Goal: Task Accomplishment & Management: Manage account settings

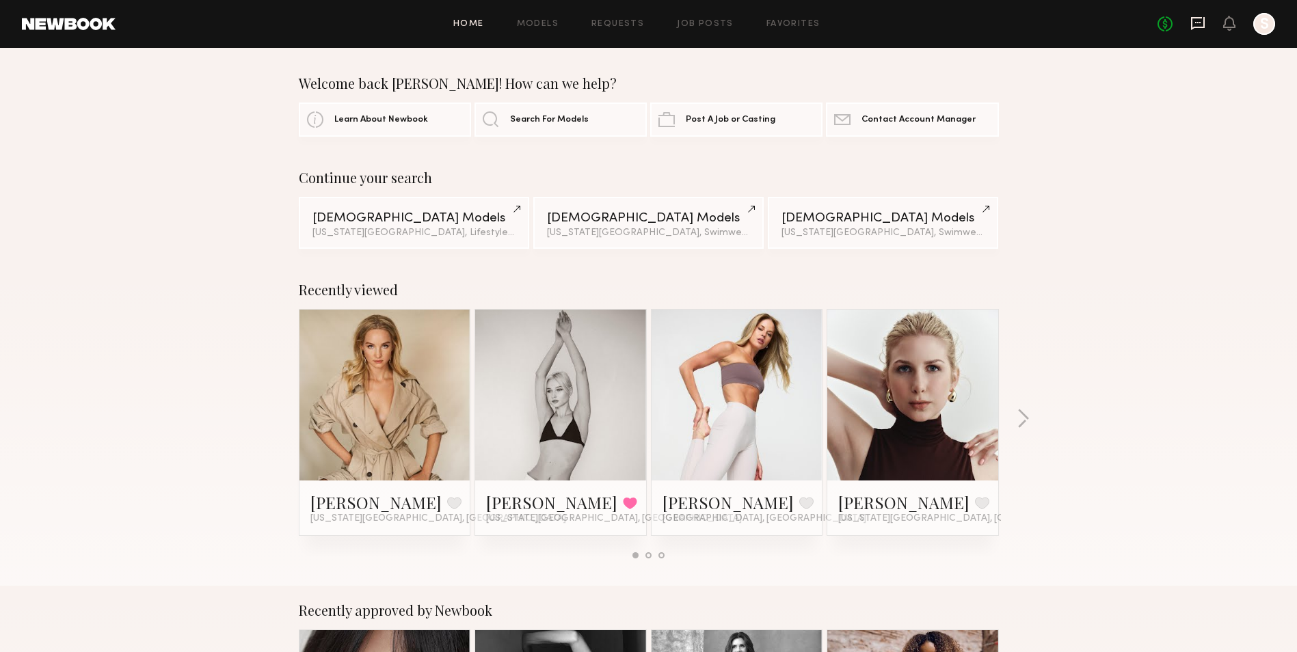
click at [1196, 27] on icon at bounding box center [1198, 23] width 14 height 13
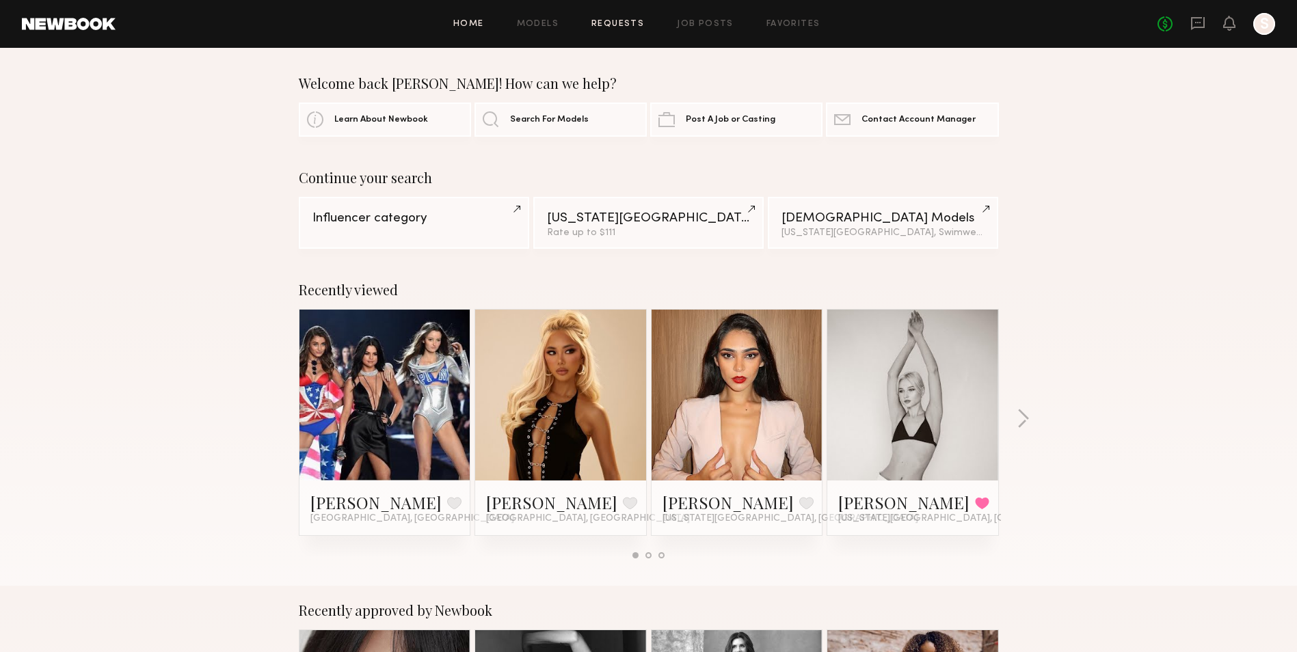
click at [626, 26] on link "Requests" at bounding box center [618, 24] width 53 height 9
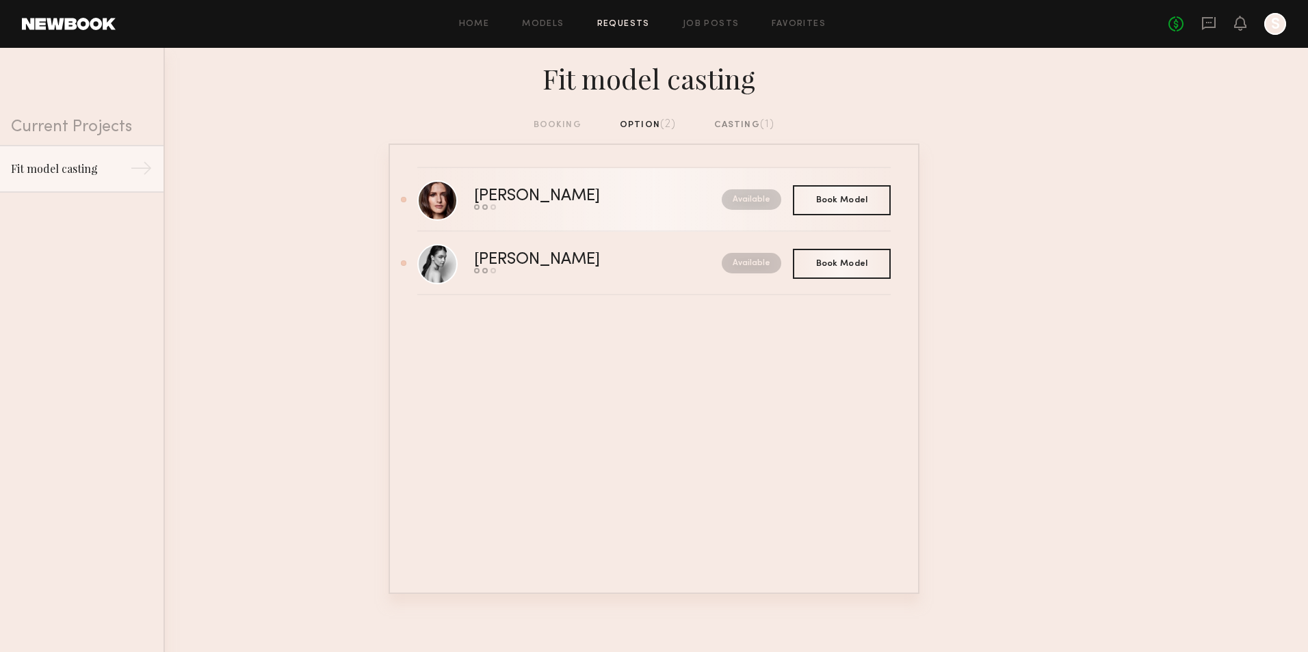
click at [483, 196] on div "[PERSON_NAME]" at bounding box center [567, 197] width 187 height 16
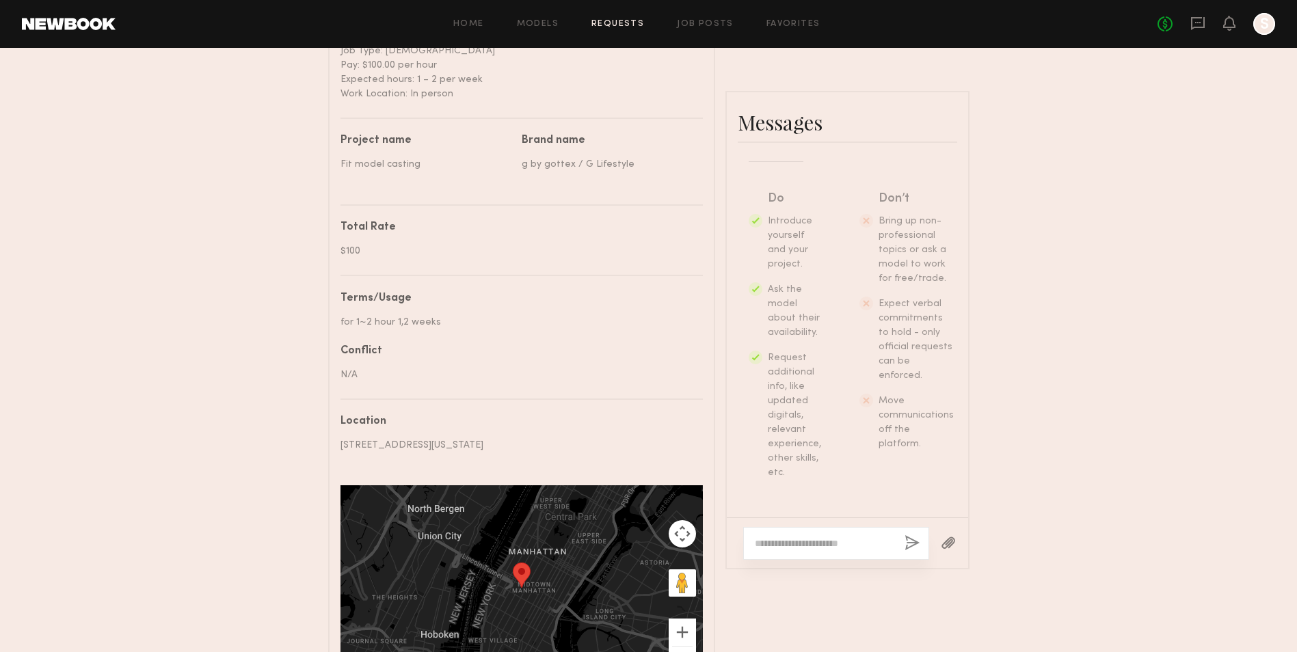
scroll to position [796, 0]
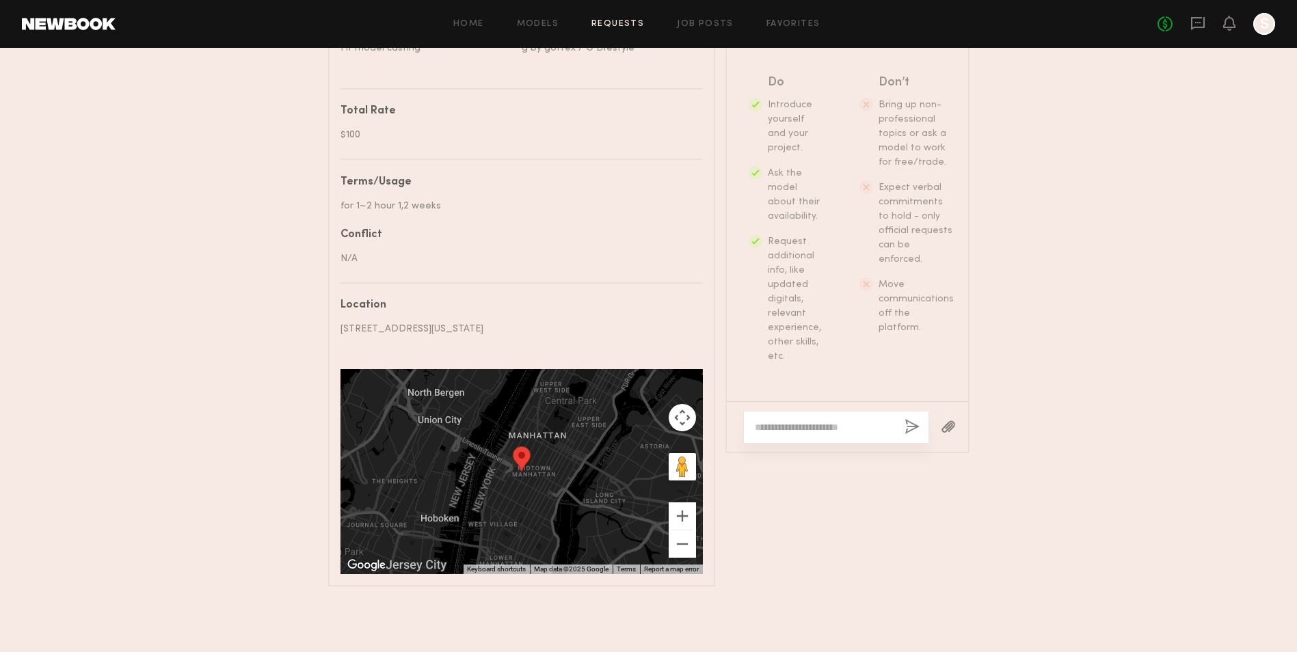
click at [841, 421] on textarea at bounding box center [824, 428] width 139 height 14
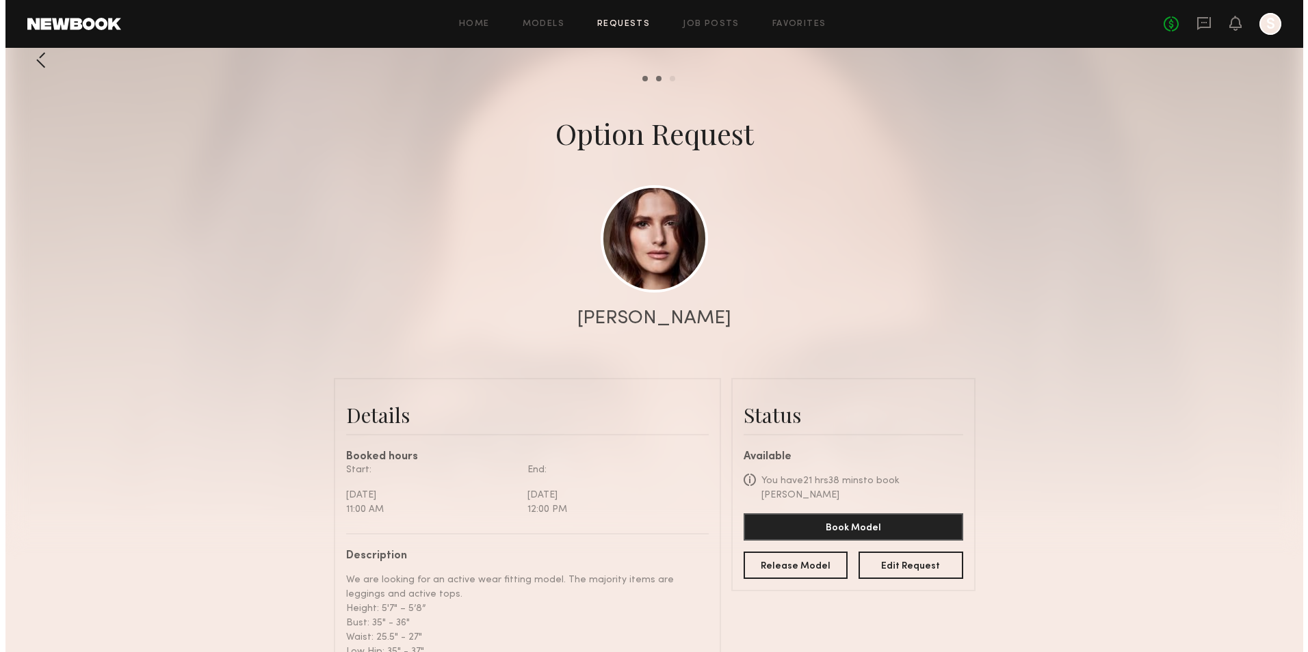
scroll to position [0, 0]
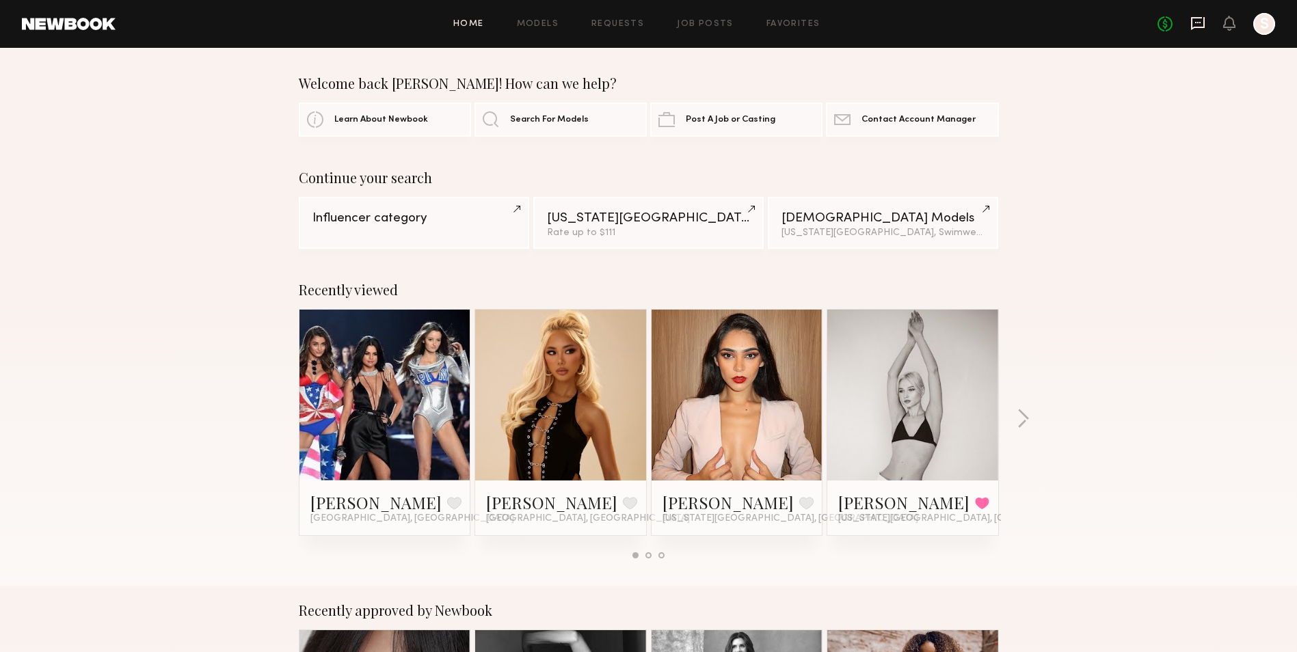
click at [1204, 22] on icon at bounding box center [1198, 23] width 14 height 13
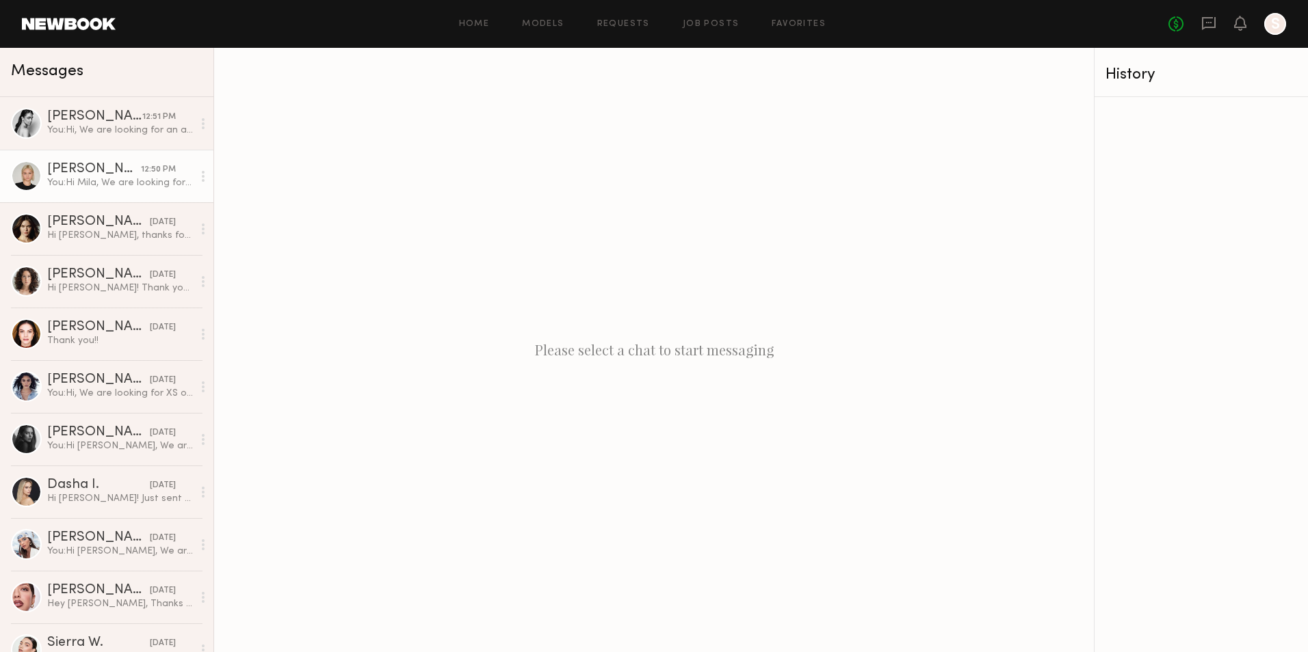
click at [101, 176] on div "[PERSON_NAME]" at bounding box center [94, 170] width 94 height 14
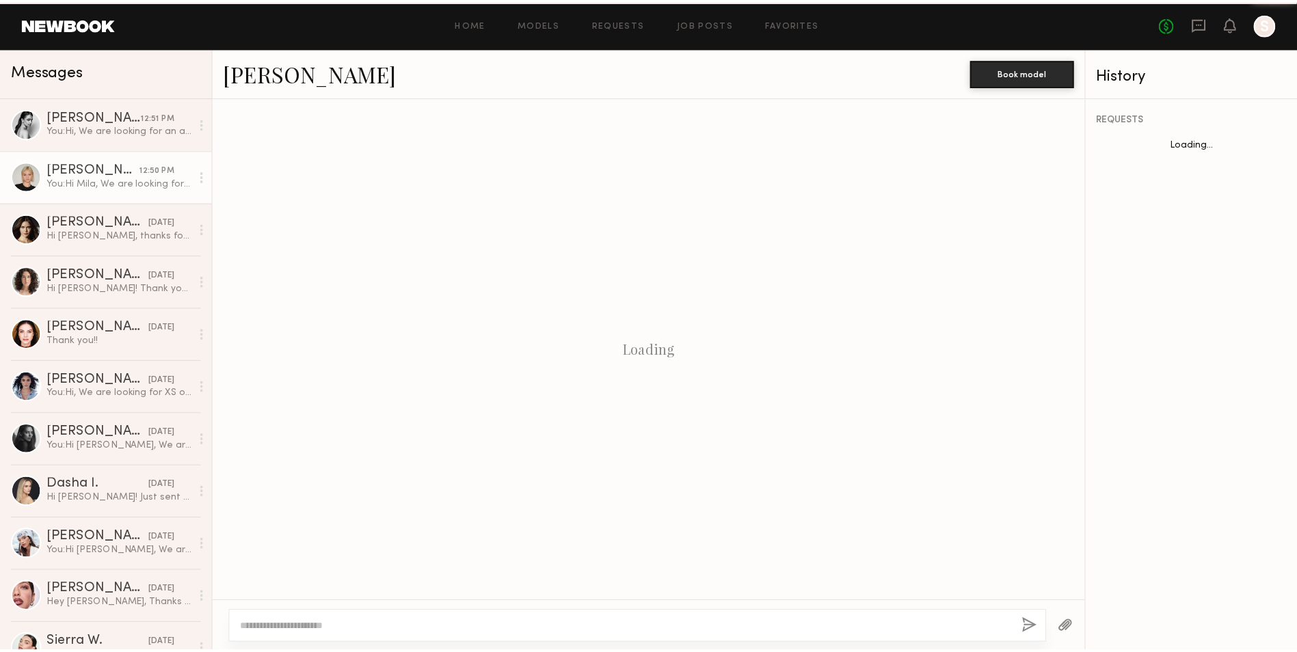
scroll to position [341, 0]
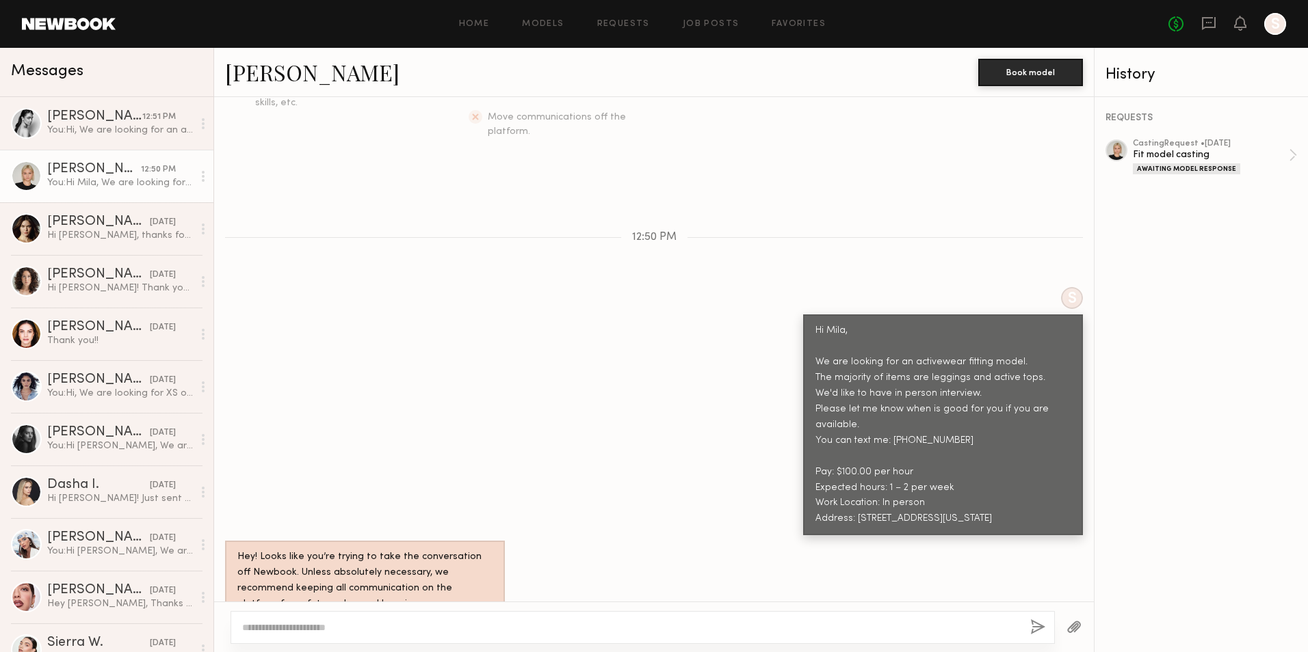
drag, startPoint x: 1037, startPoint y: 483, endPoint x: 793, endPoint y: 291, distance: 310.3
click at [803, 315] on div "Hi Mila, We are looking for an activewear fitting model. The majority of items …" at bounding box center [943, 425] width 280 height 221
copy div "Hi Mila, We are looking for an activewear fitting model. The majority of items …"
click at [34, 27] on link at bounding box center [69, 24] width 94 height 12
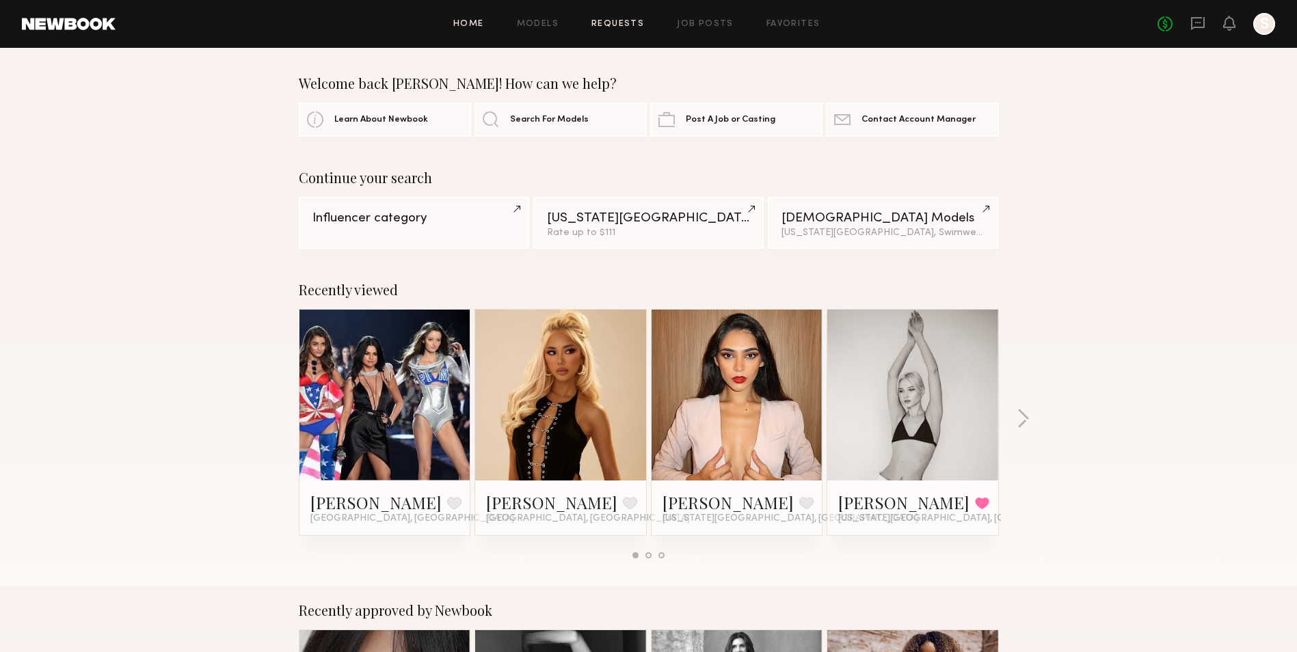
click at [618, 25] on link "Requests" at bounding box center [618, 24] width 53 height 9
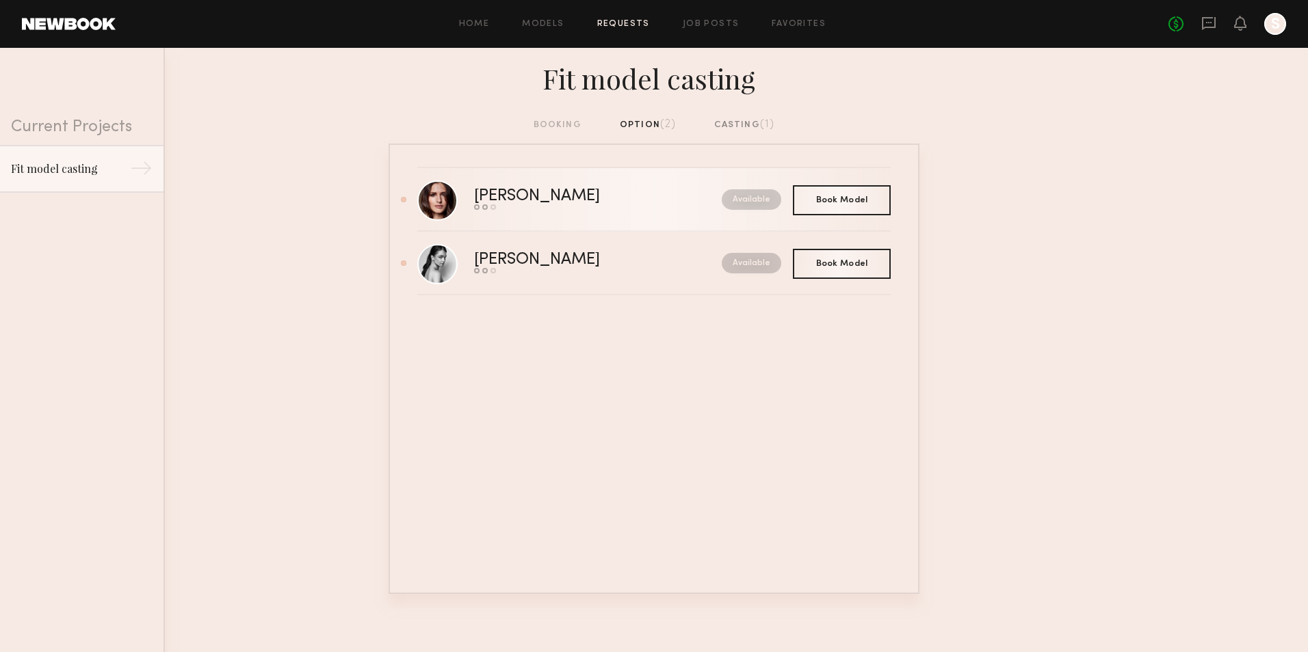
click at [521, 200] on div "[PERSON_NAME]" at bounding box center [567, 197] width 187 height 16
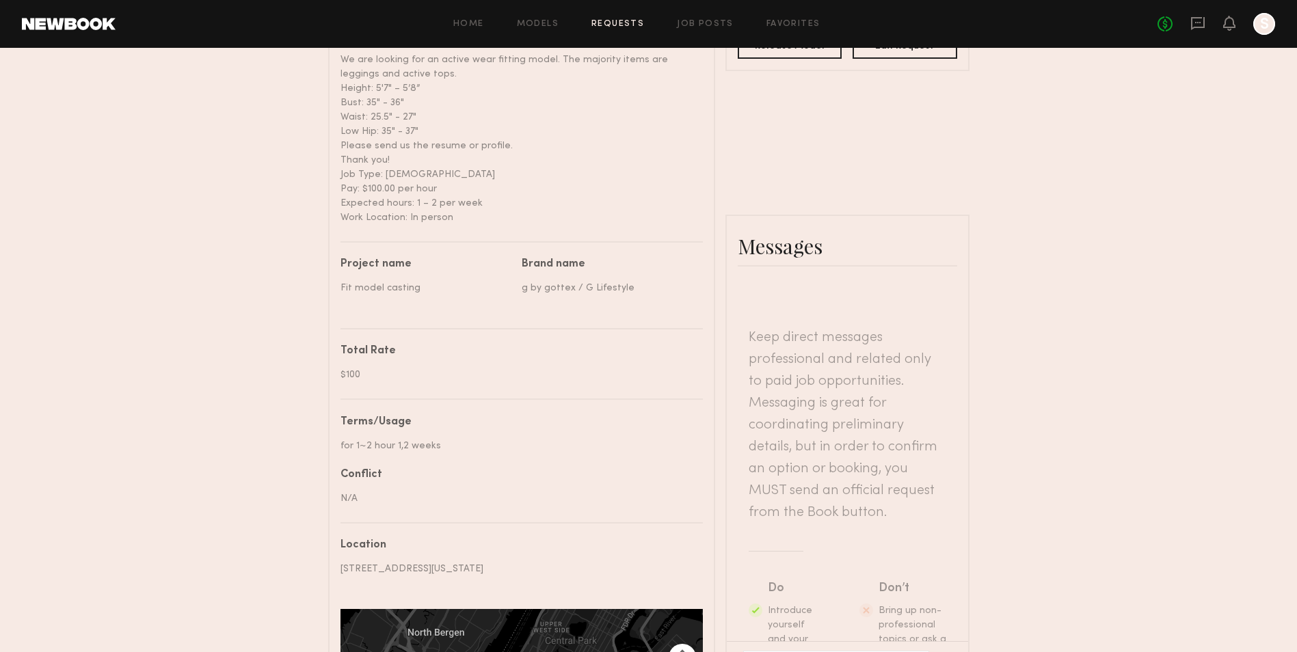
scroll to position [796, 0]
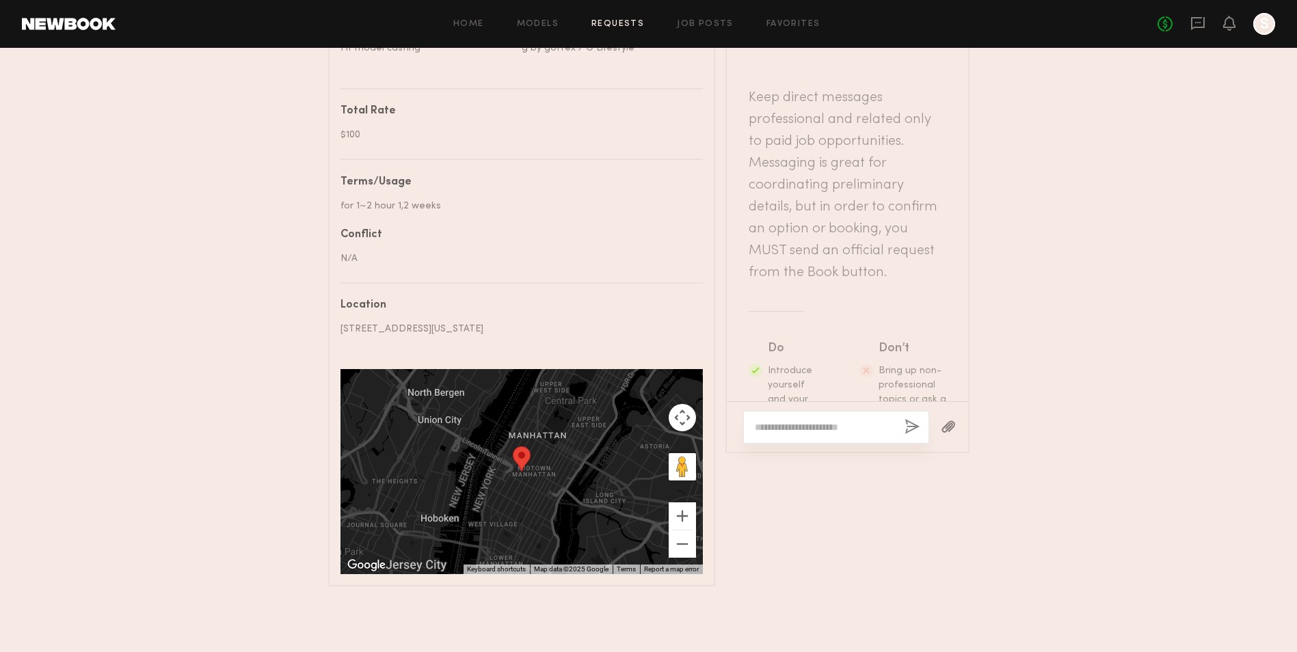
click at [826, 421] on textarea at bounding box center [824, 428] width 139 height 14
paste textarea "**********"
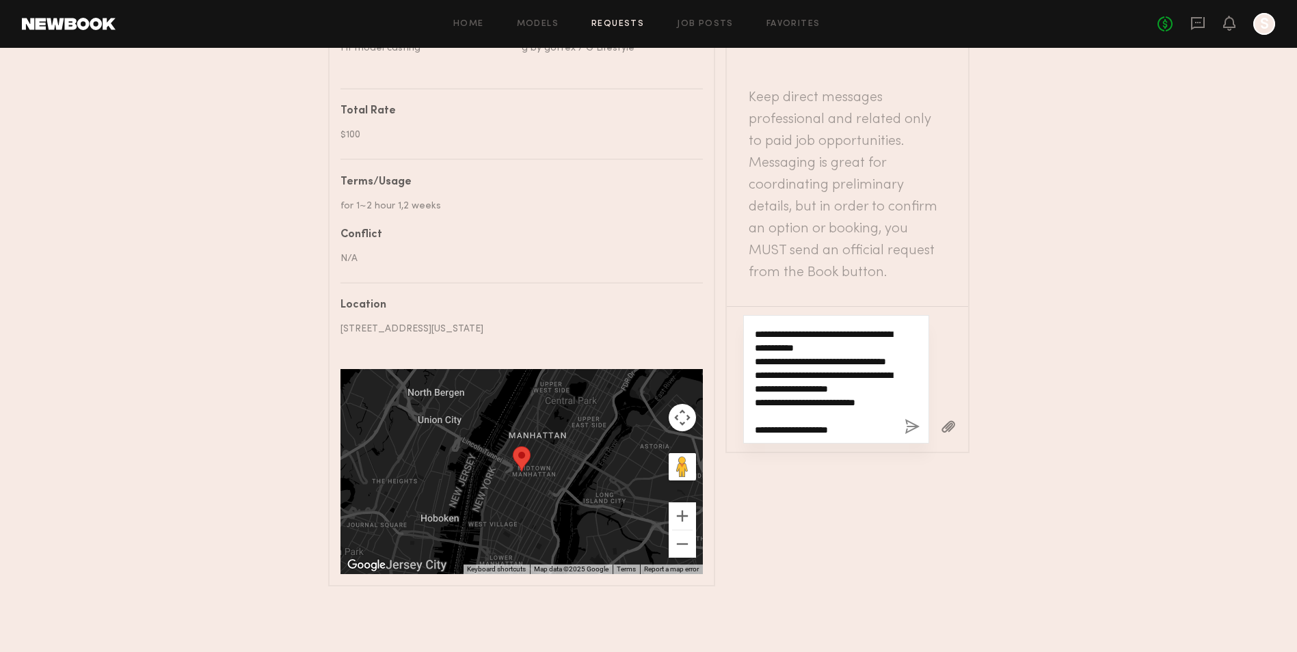
scroll to position [0, 0]
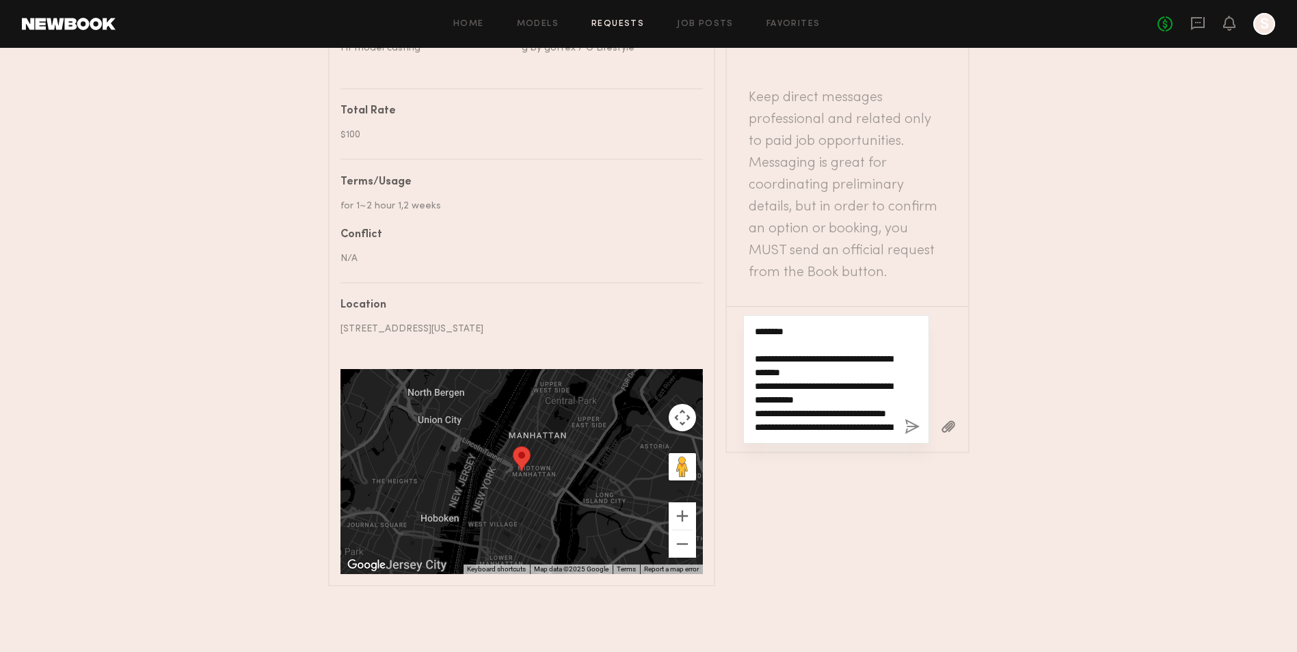
drag, startPoint x: 880, startPoint y: 315, endPoint x: 856, endPoint y: 330, distance: 27.9
click at [856, 330] on textarea "**********" at bounding box center [824, 379] width 139 height 109
click at [834, 325] on textarea "**********" at bounding box center [824, 379] width 139 height 109
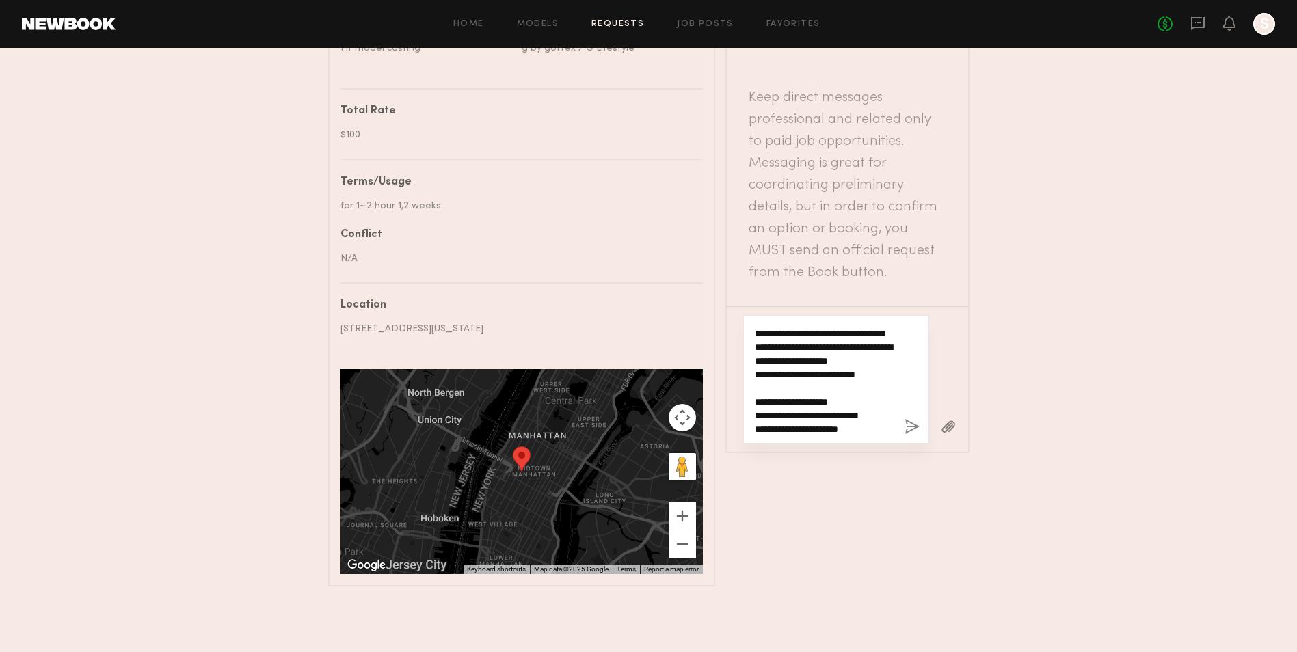
drag, startPoint x: 830, startPoint y: 316, endPoint x: 880, endPoint y: 387, distance: 86.9
click at [880, 387] on textarea "**********" at bounding box center [824, 379] width 139 height 109
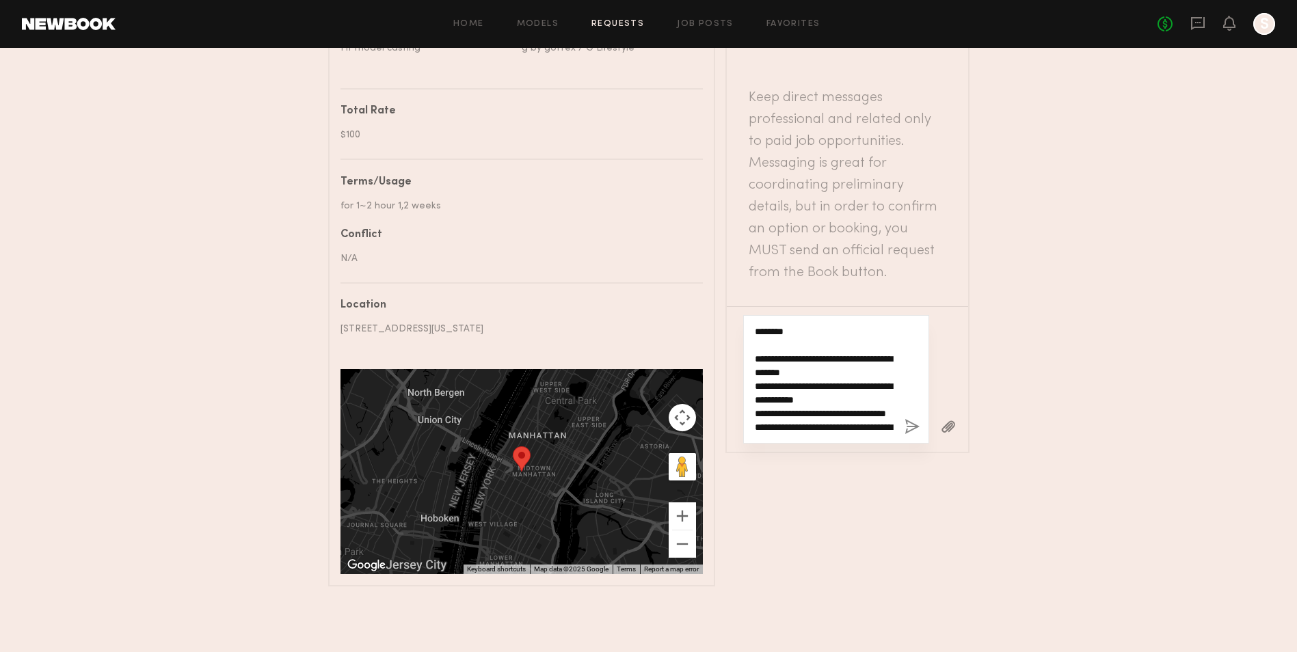
scroll to position [164, 0]
drag, startPoint x: 756, startPoint y: 316, endPoint x: 977, endPoint y: 494, distance: 283.6
type textarea "**********"
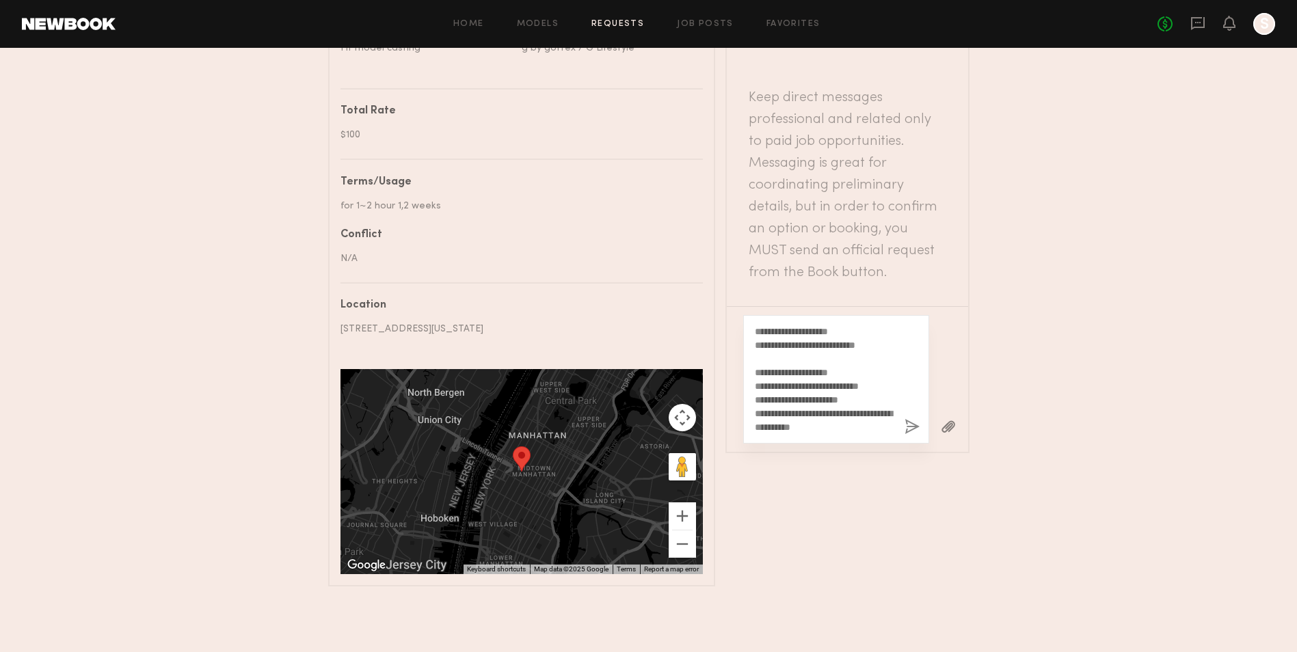
click at [911, 419] on button "button" at bounding box center [912, 427] width 15 height 17
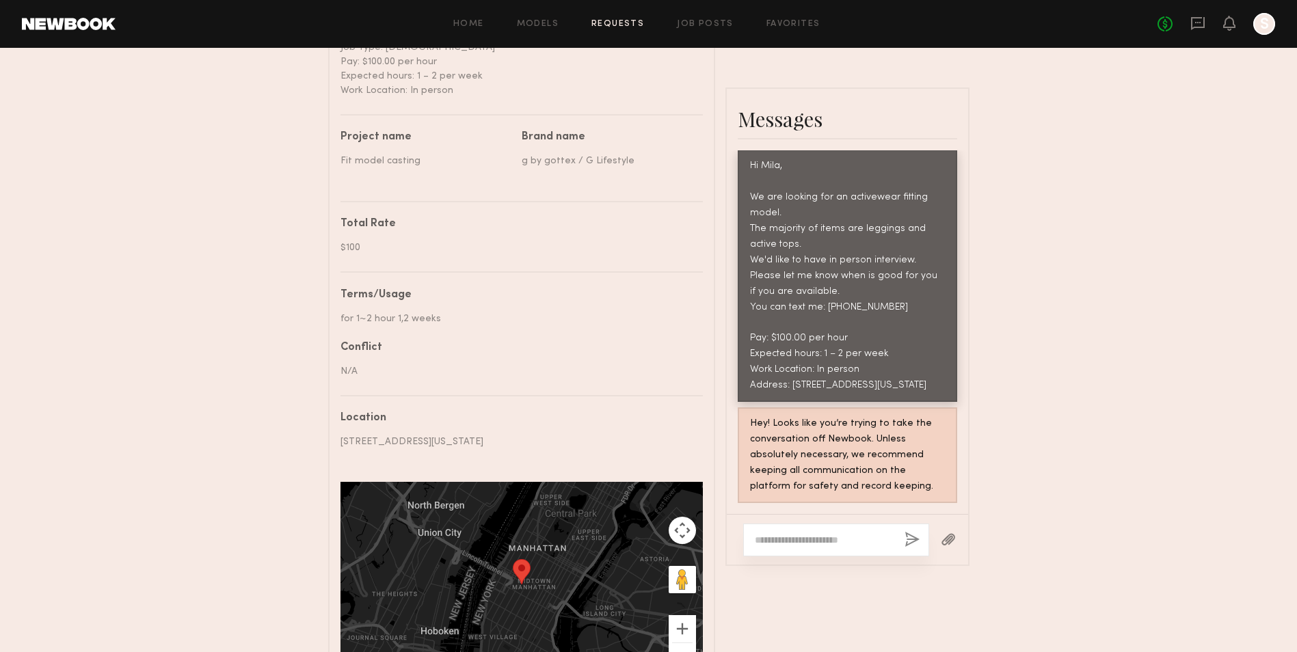
scroll to position [659, 0]
click at [608, 21] on link "Requests" at bounding box center [618, 24] width 53 height 9
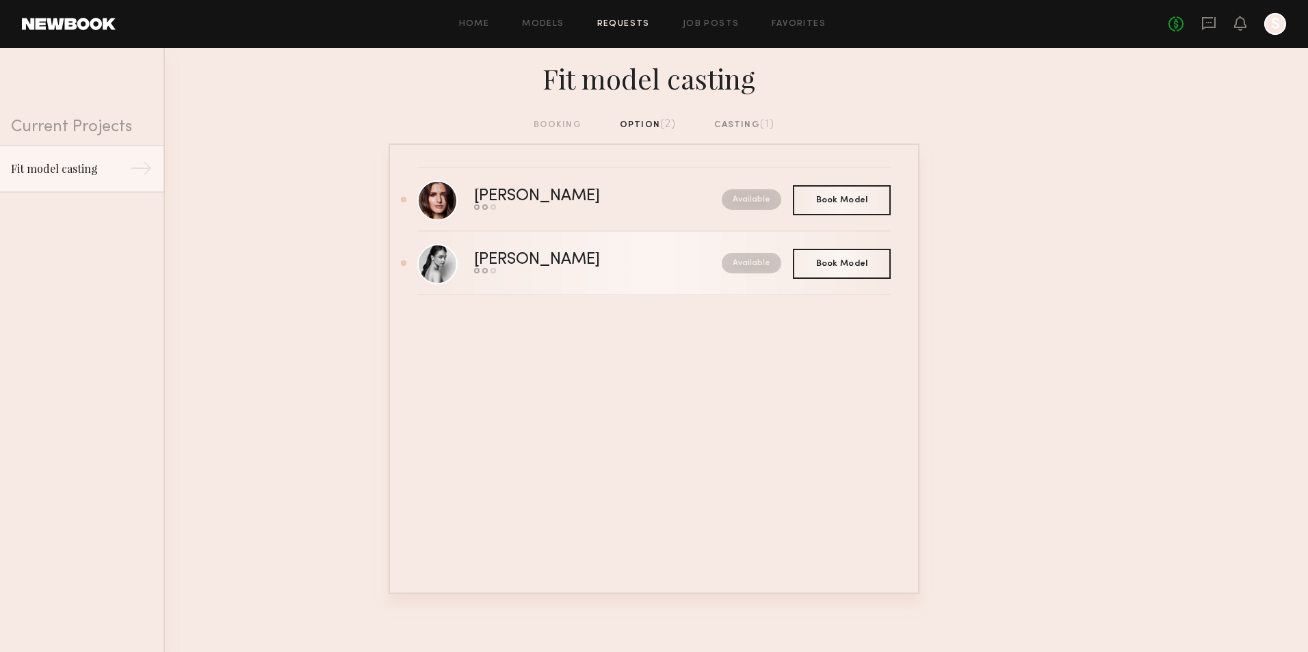
click at [520, 264] on div "[PERSON_NAME]" at bounding box center [567, 260] width 187 height 16
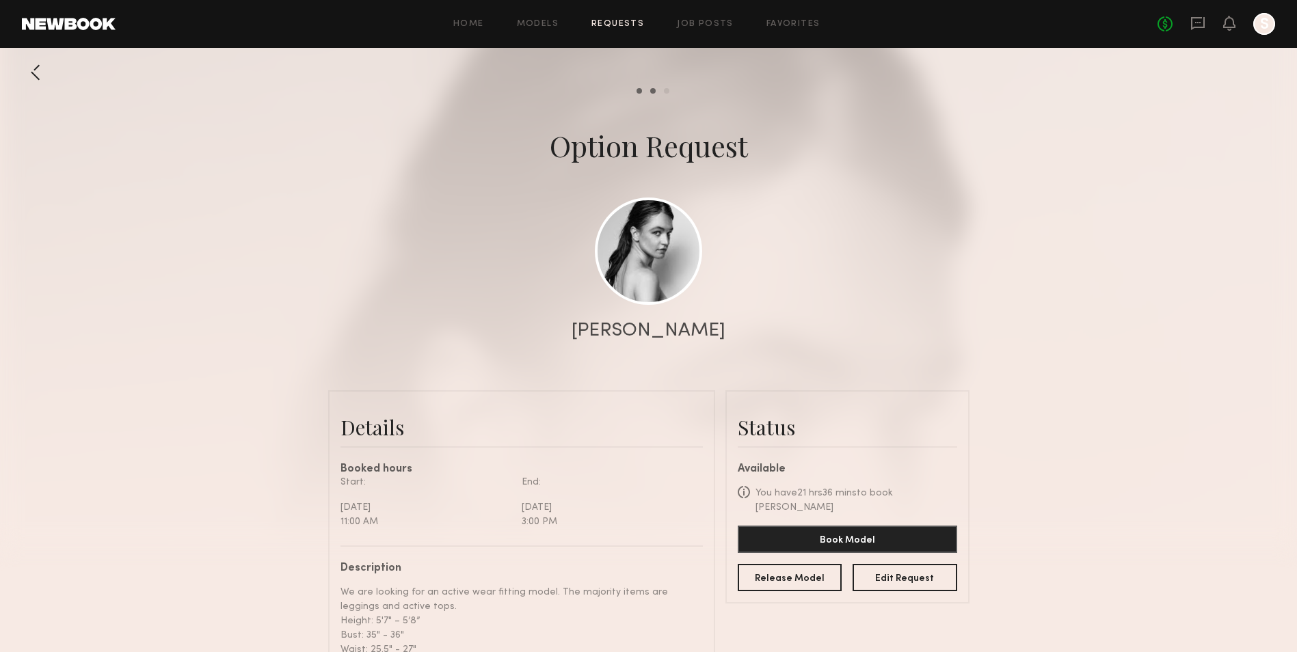
click at [36, 66] on div at bounding box center [35, 72] width 27 height 27
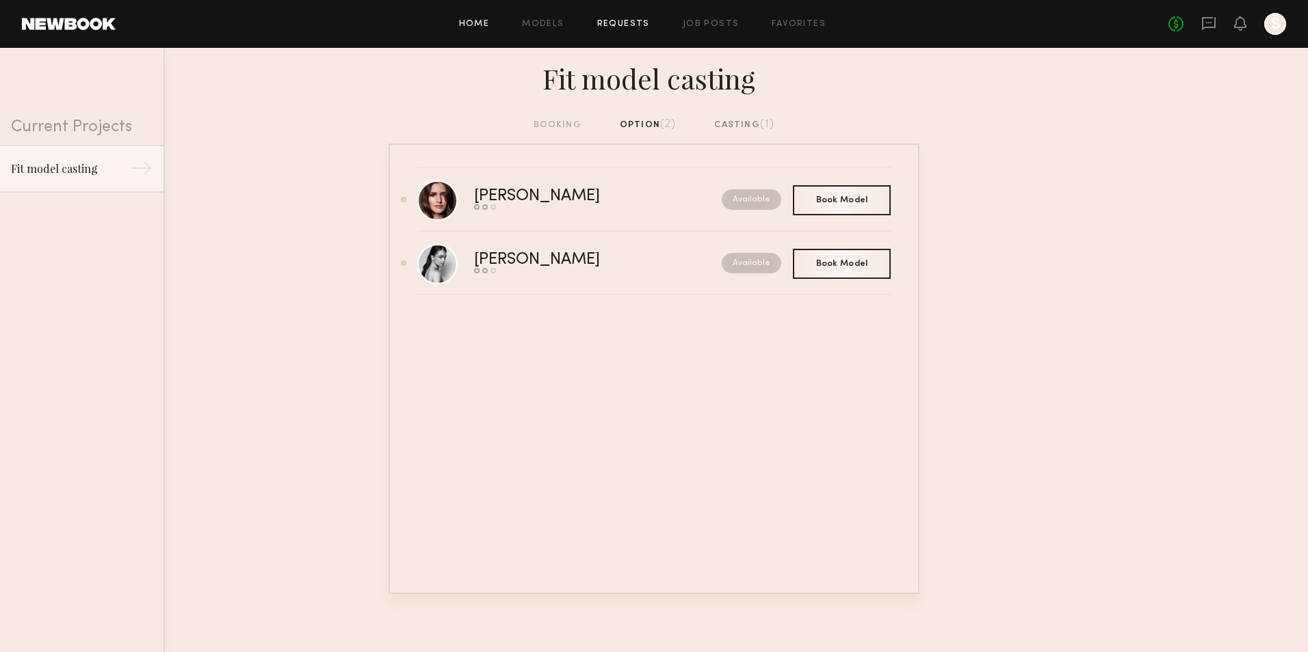
click at [484, 23] on link "Home" at bounding box center [474, 24] width 31 height 9
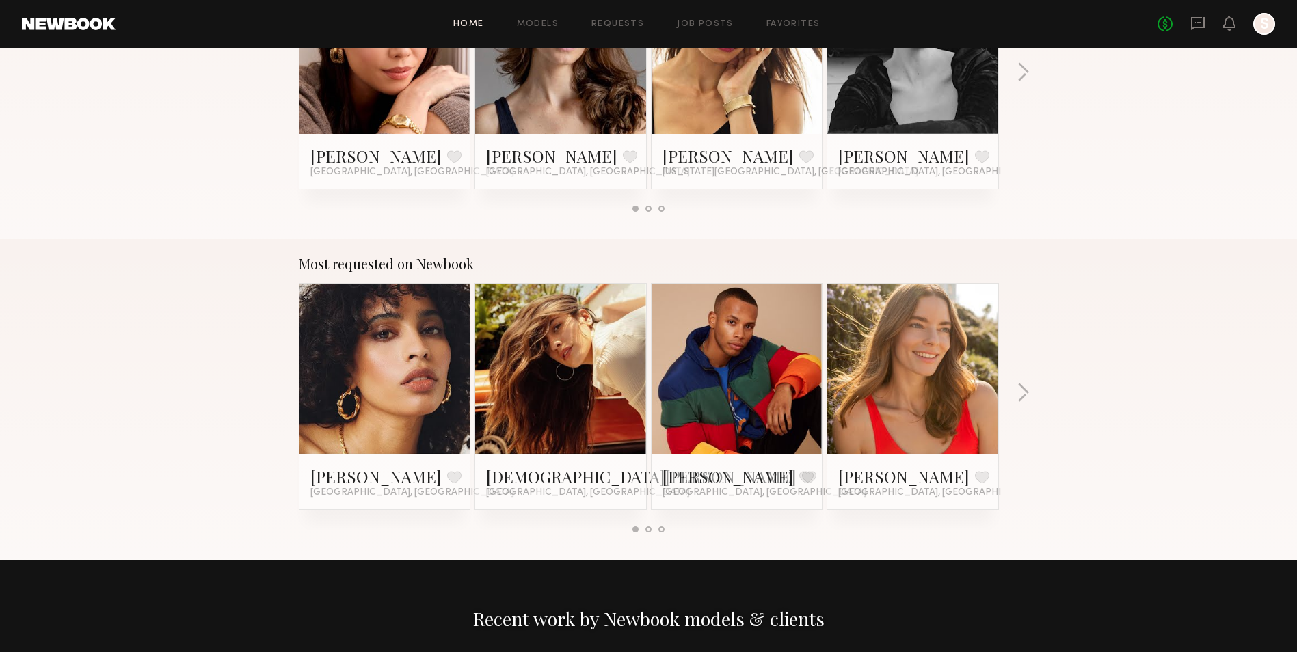
scroll to position [1094, 0]
